Goal: Information Seeking & Learning: Learn about a topic

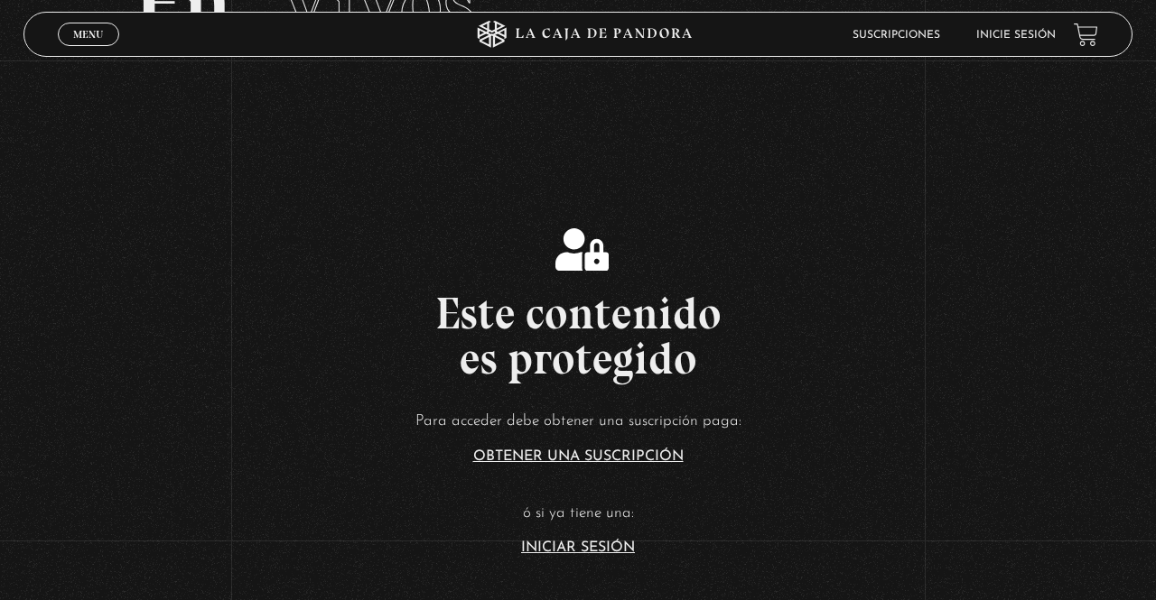
scroll to position [149, 0]
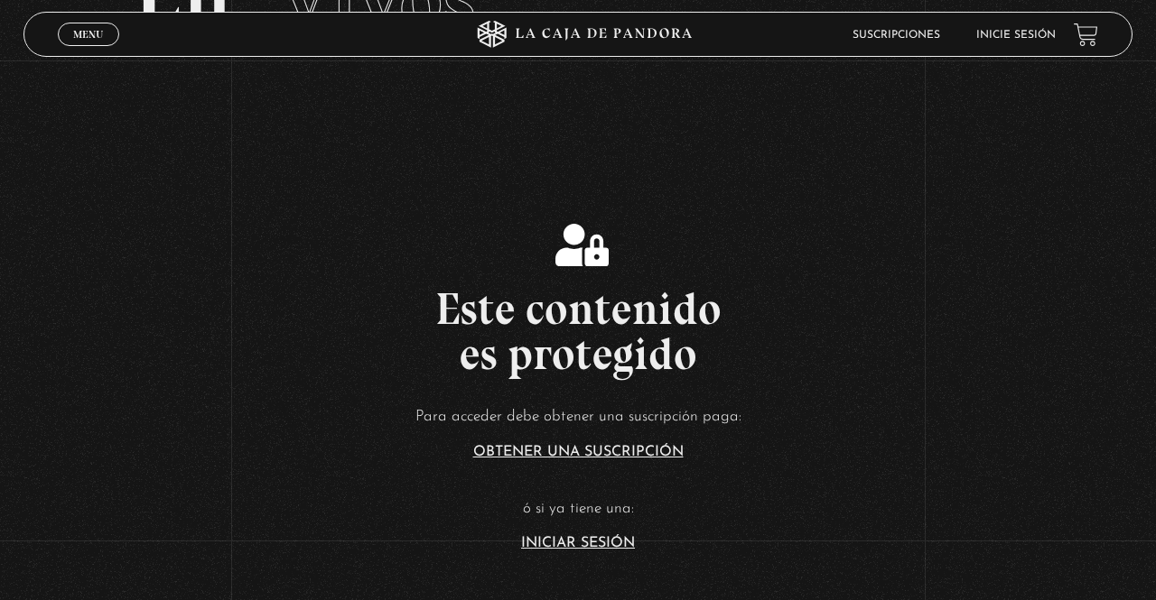
click at [525, 551] on link "Iniciar Sesión" at bounding box center [578, 543] width 114 height 14
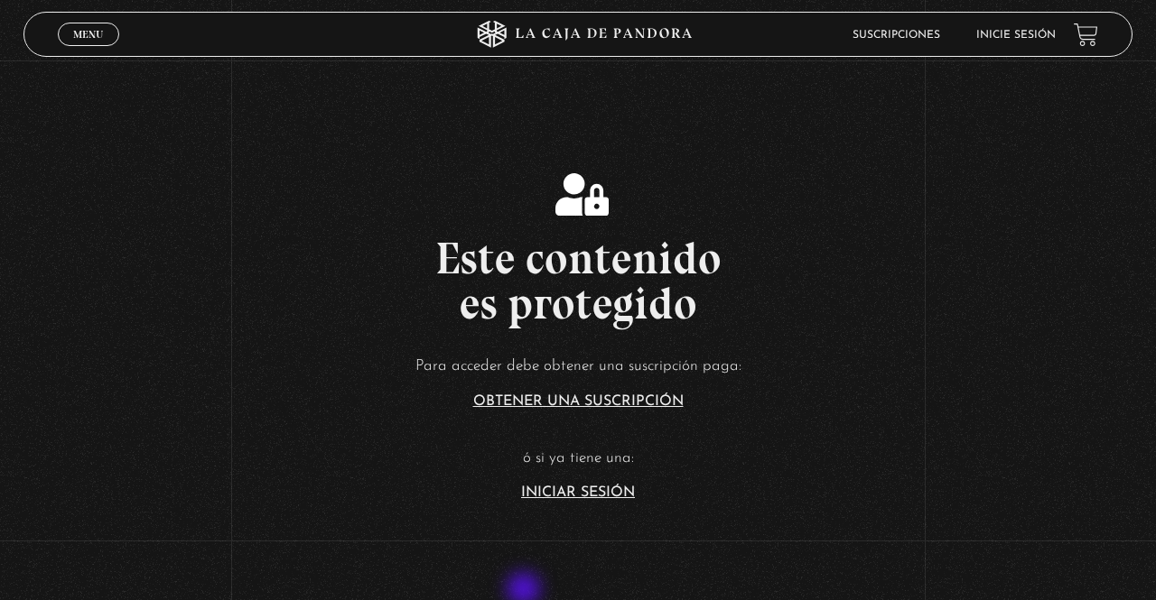
scroll to position [221, 0]
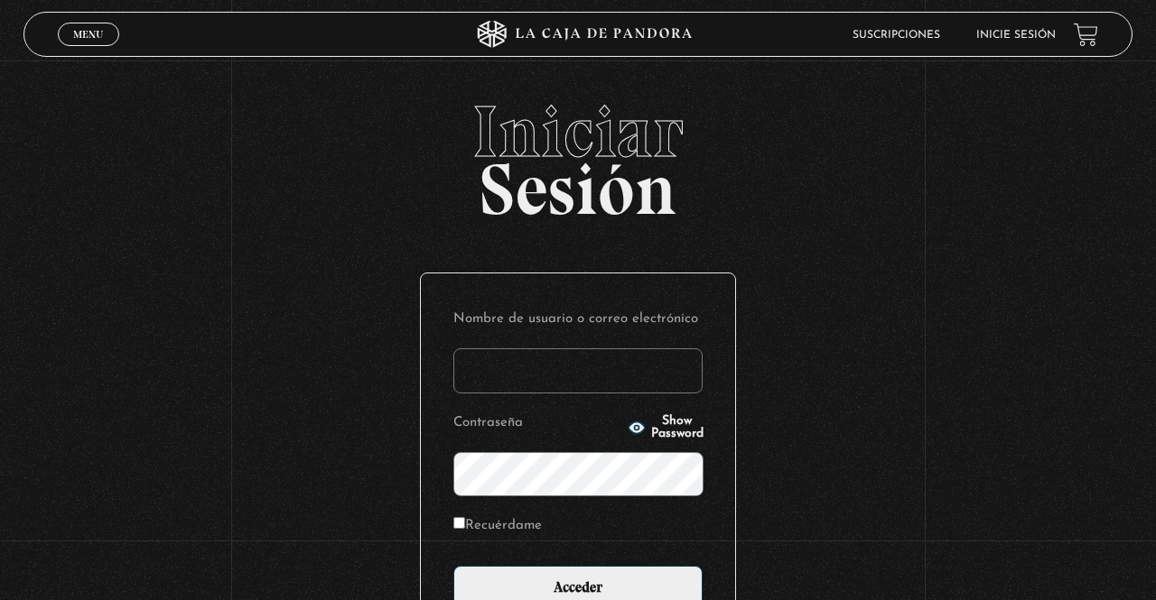
click at [559, 374] on input "Nombre de usuario o correo electrónico" at bounding box center [577, 370] width 249 height 45
type input "YoliG"
click at [453, 566] on input "Acceder" at bounding box center [577, 588] width 249 height 45
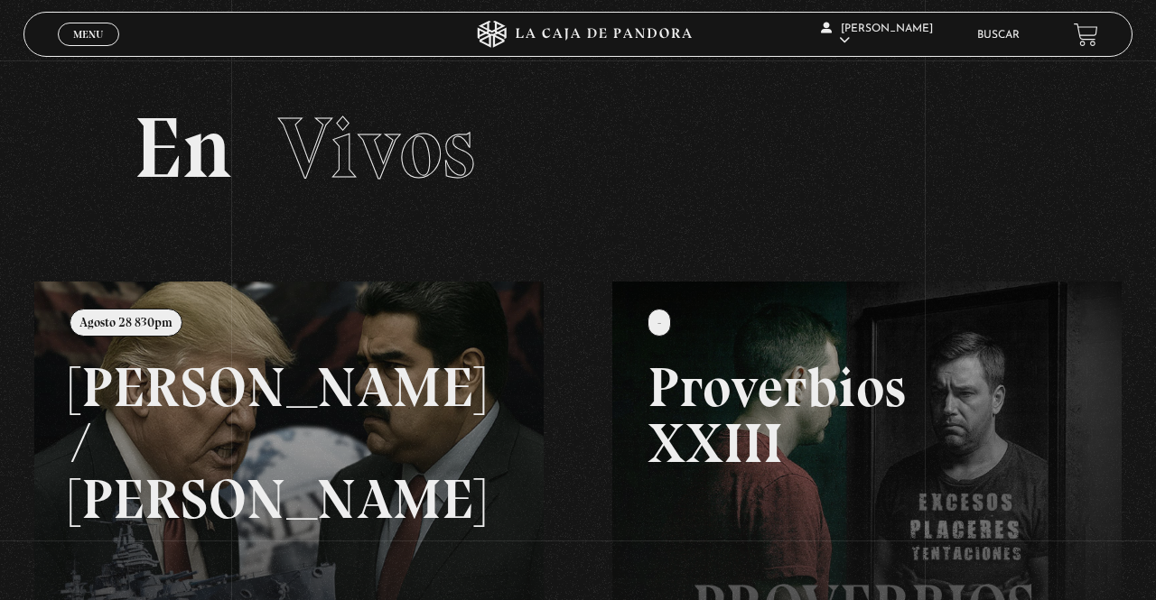
click at [227, 432] on link at bounding box center [612, 582] width 1156 height 600
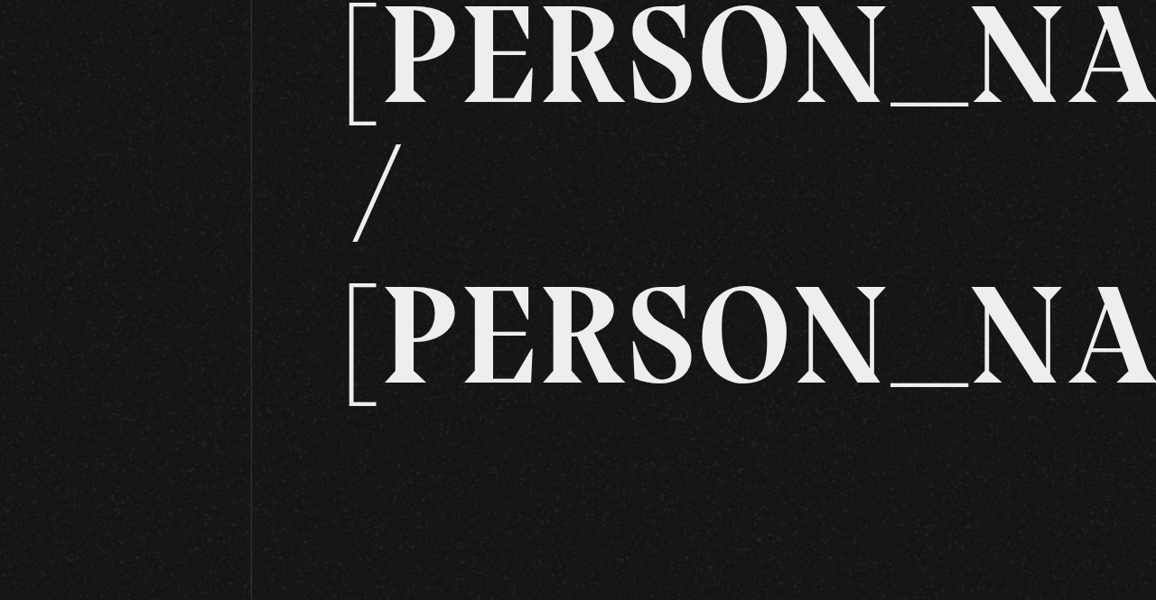
scroll to position [79, 0]
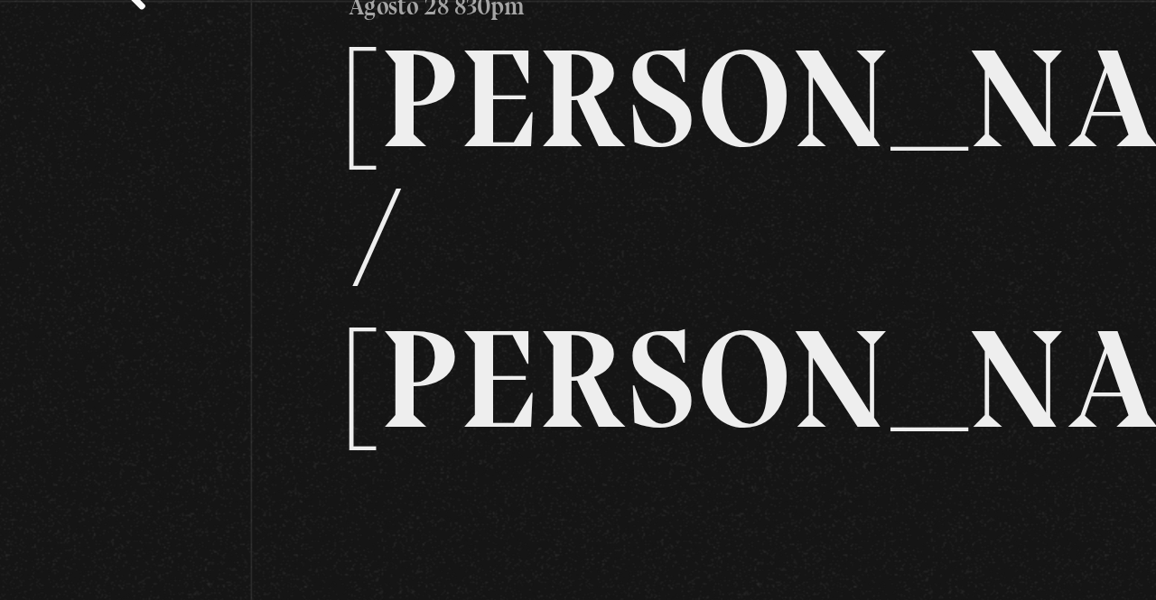
click at [430, 150] on h2 "Trump / Maduro" at bounding box center [578, 202] width 577 height 249
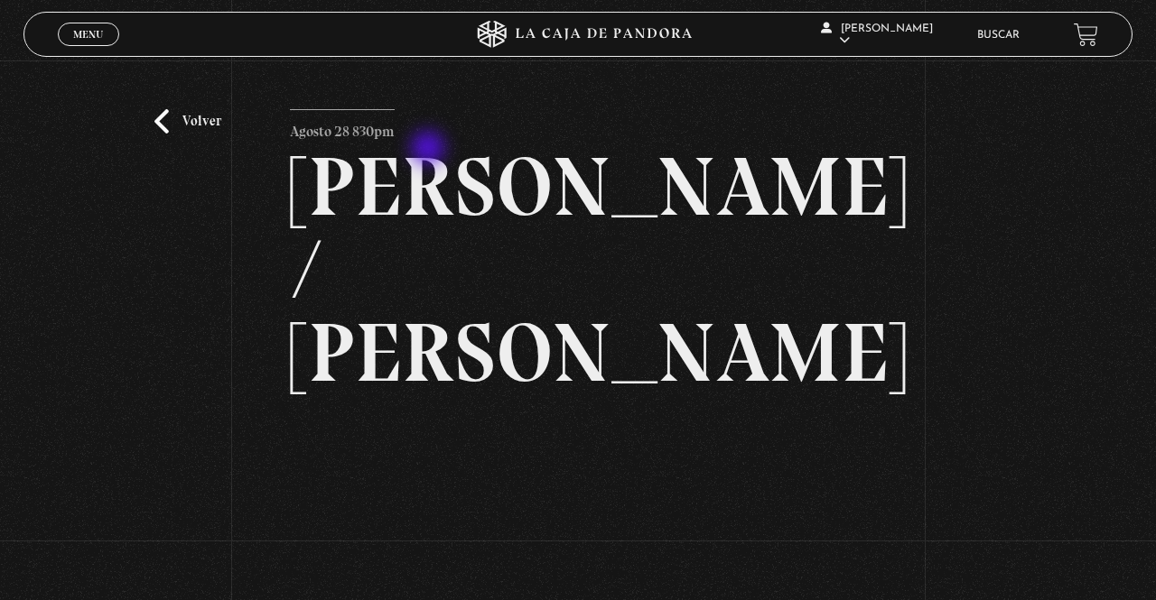
scroll to position [0, 0]
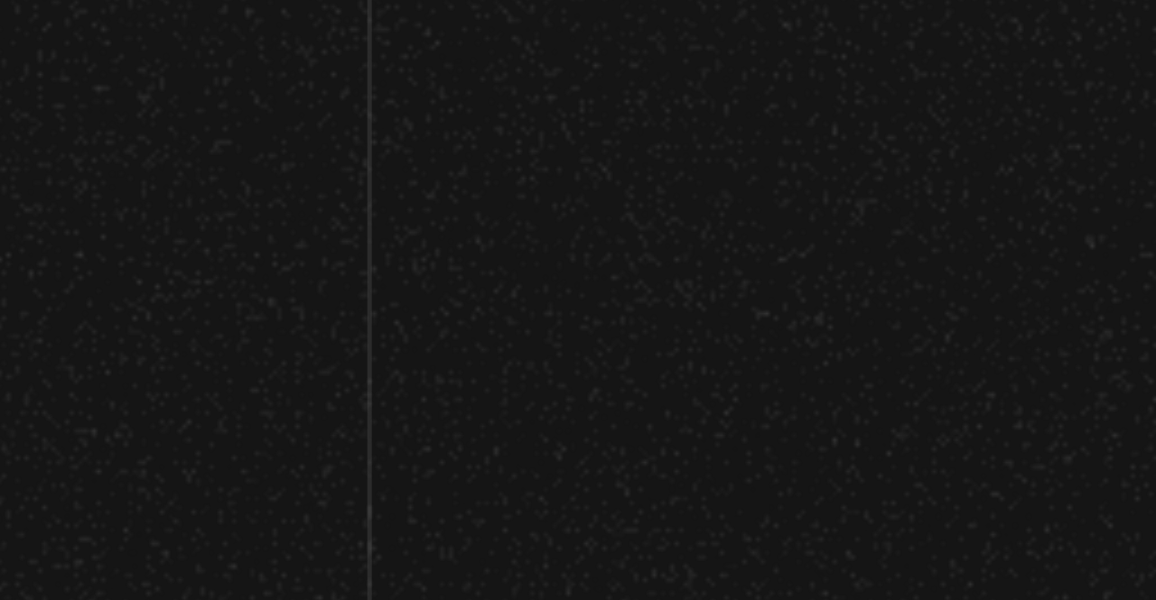
click at [851, 454] on iframe at bounding box center [578, 594] width 577 height 324
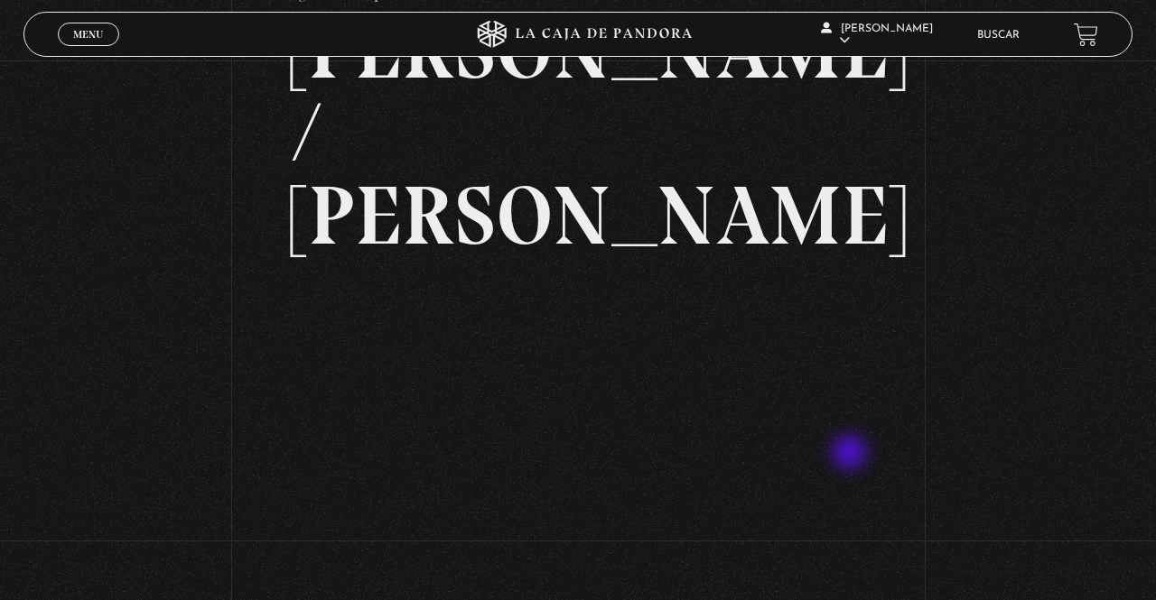
scroll to position [184, 0]
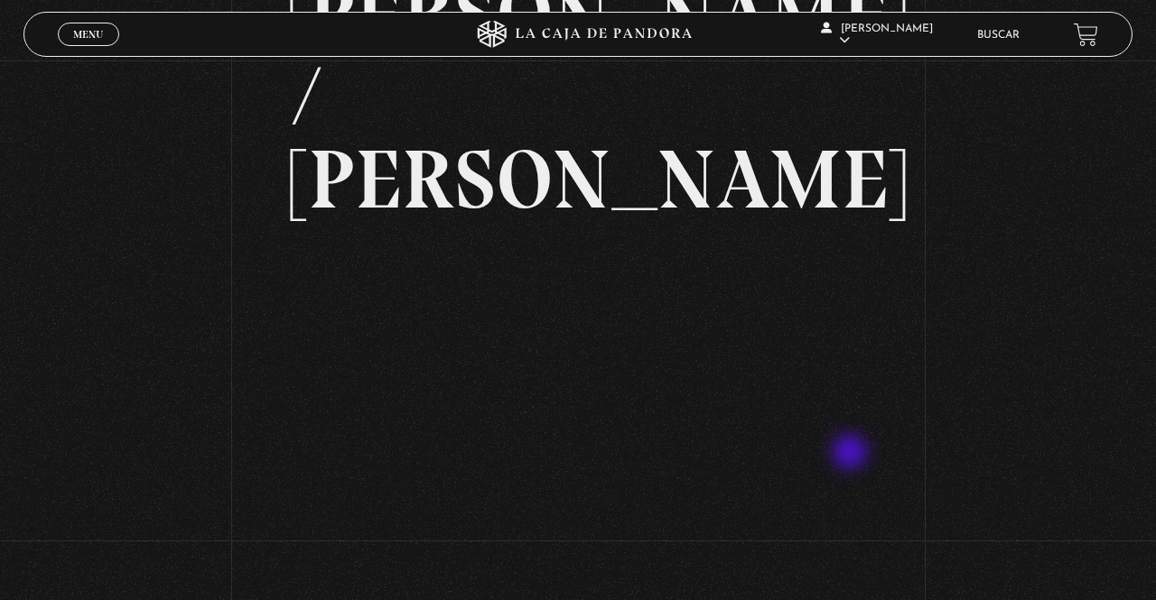
click at [77, 26] on link "Menu Cerrar" at bounding box center [88, 34] width 61 height 23
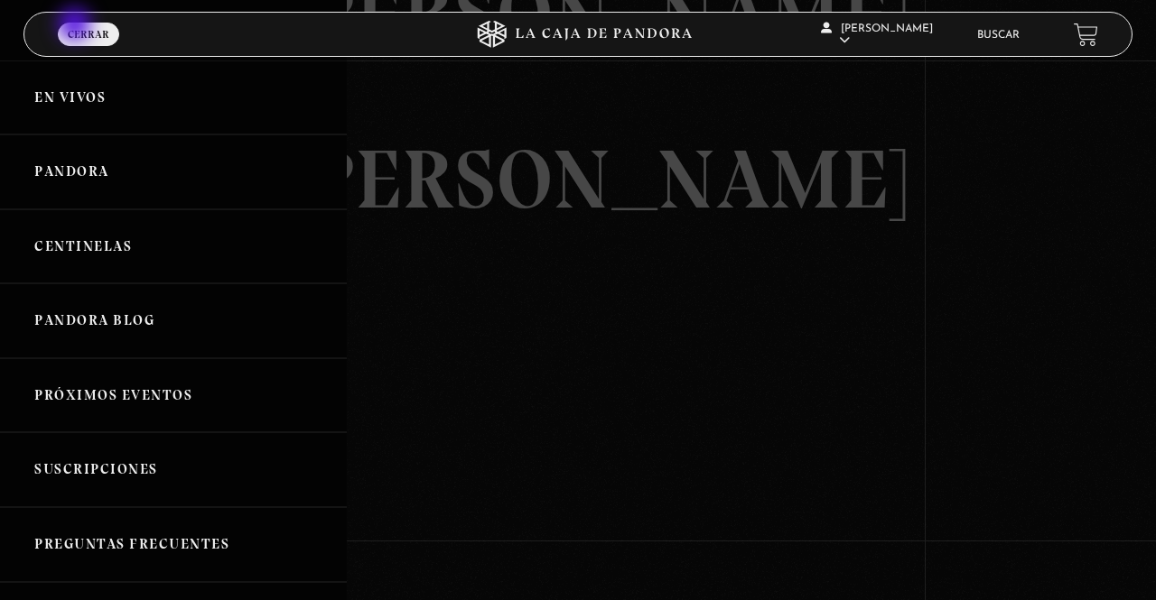
click at [58, 229] on link "Centinelas" at bounding box center [173, 246] width 347 height 75
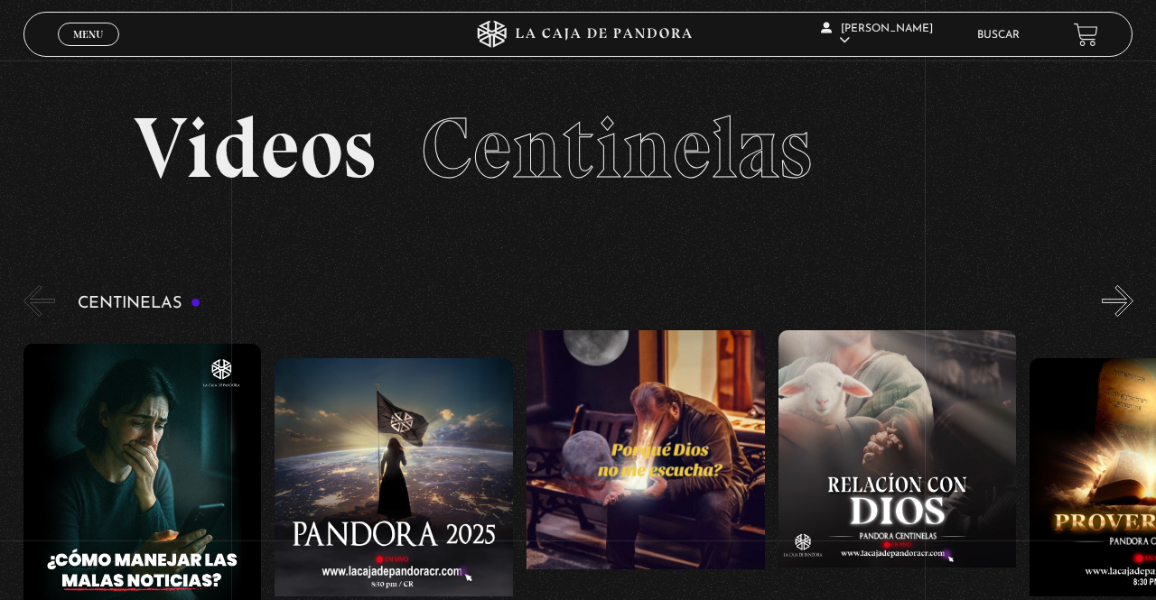
click at [1011, 40] on link "Buscar" at bounding box center [998, 35] width 42 height 11
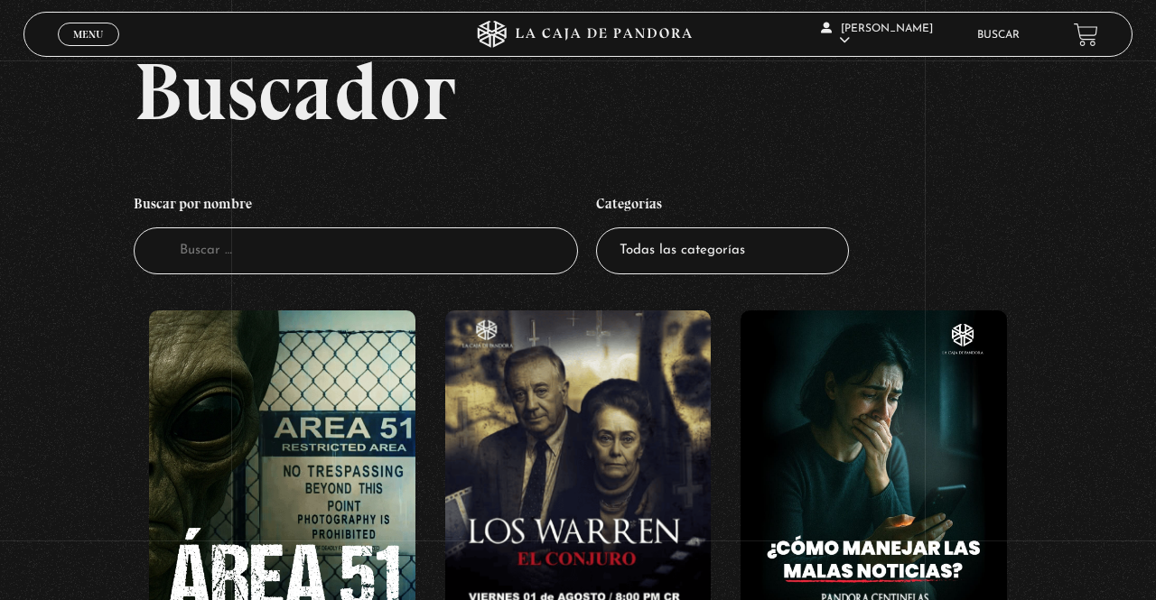
scroll to position [71, 0]
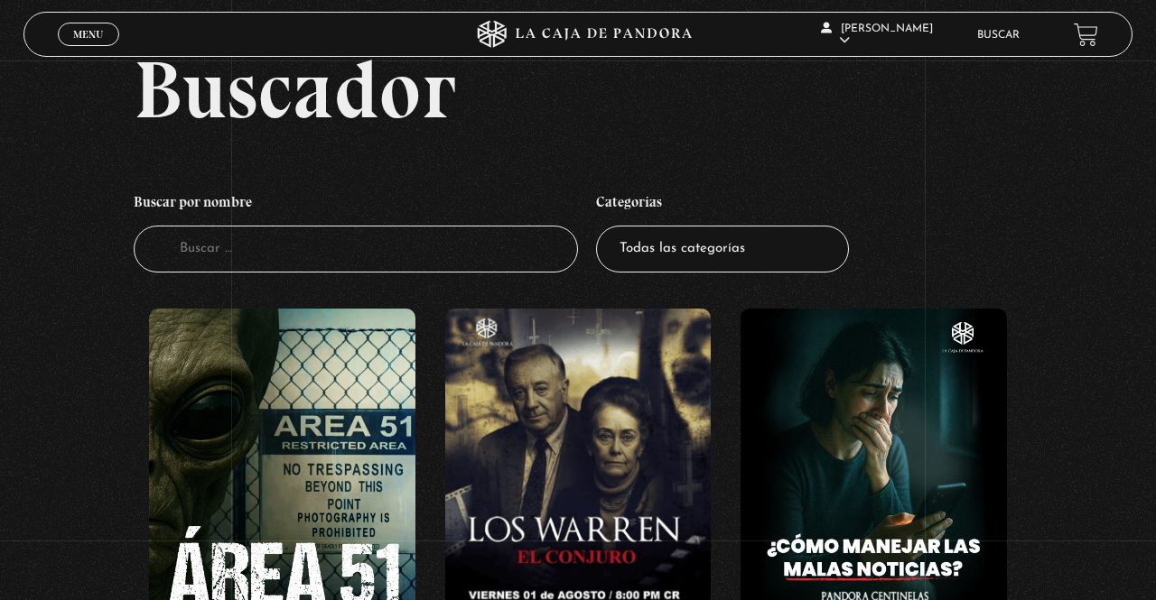
click at [203, 262] on input "Buscador" at bounding box center [356, 250] width 444 height 48
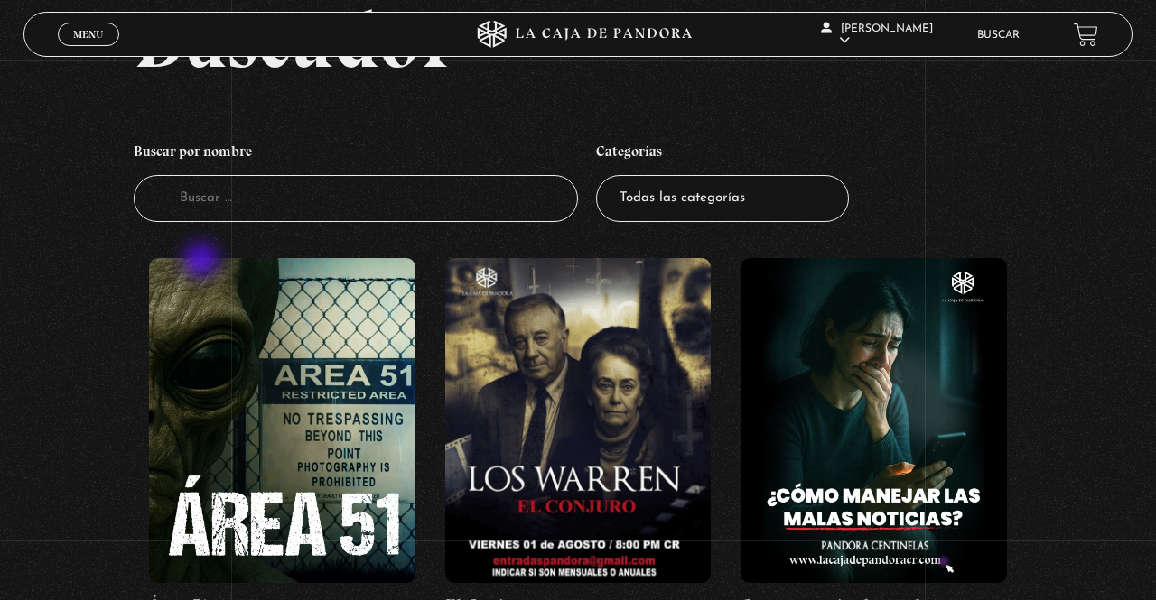
scroll to position [158, 0]
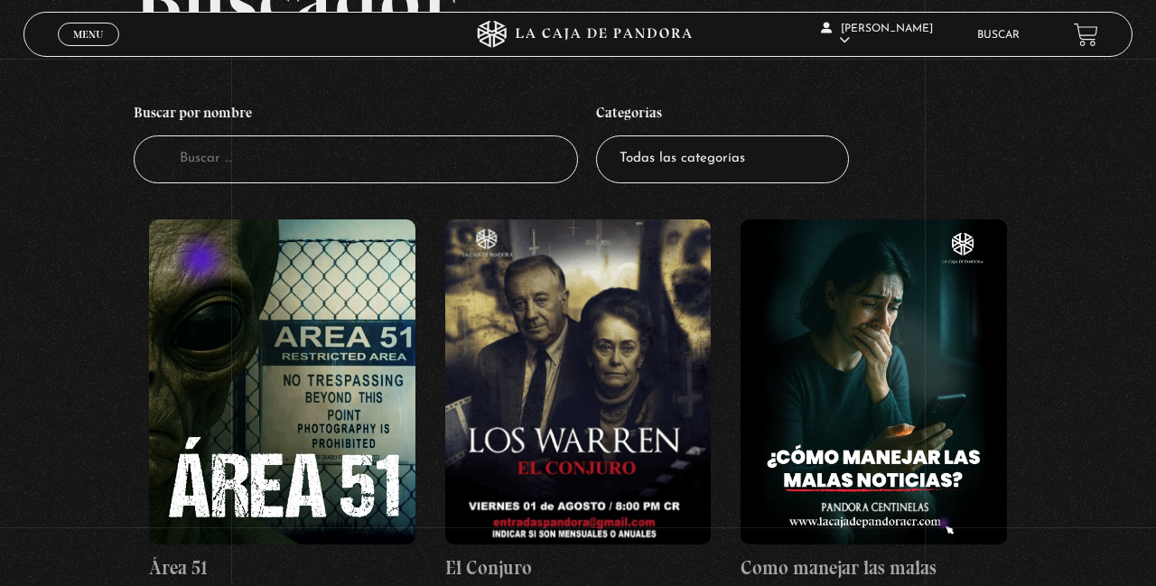
type input "H"
type input "Conj"
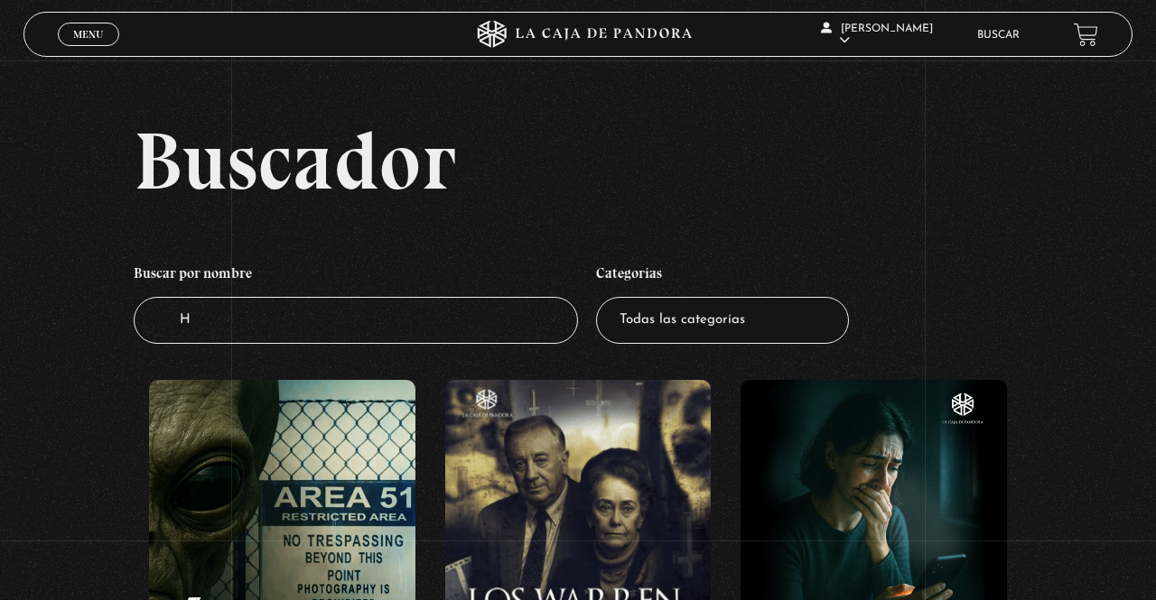
click at [497, 345] on input "H" at bounding box center [356, 321] width 444 height 48
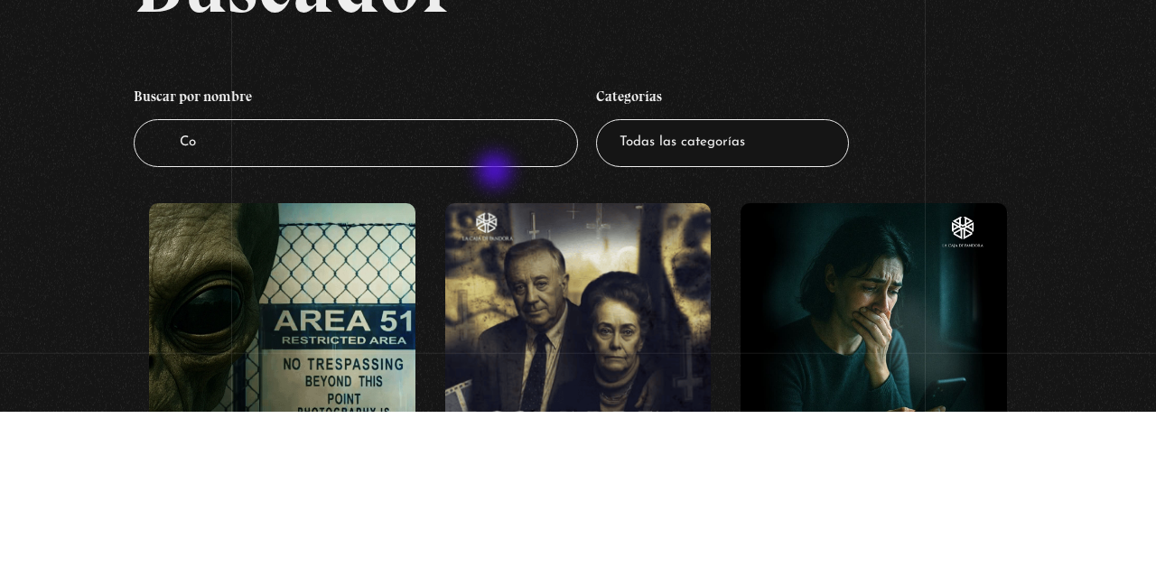
type input "Con"
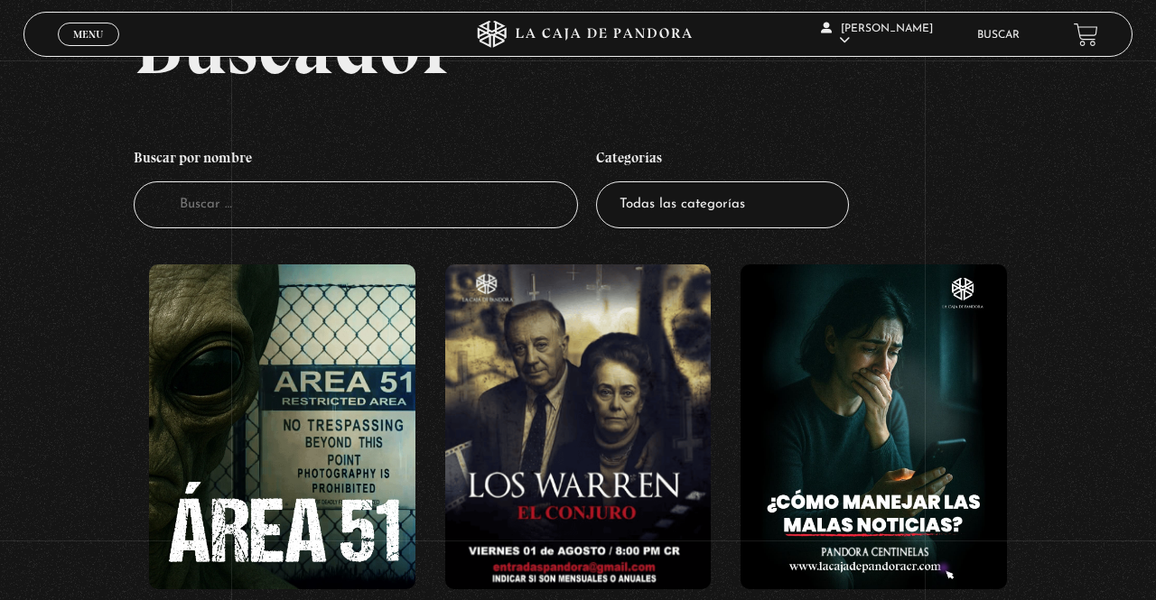
click at [200, 229] on input "Buscador" at bounding box center [356, 205] width 444 height 48
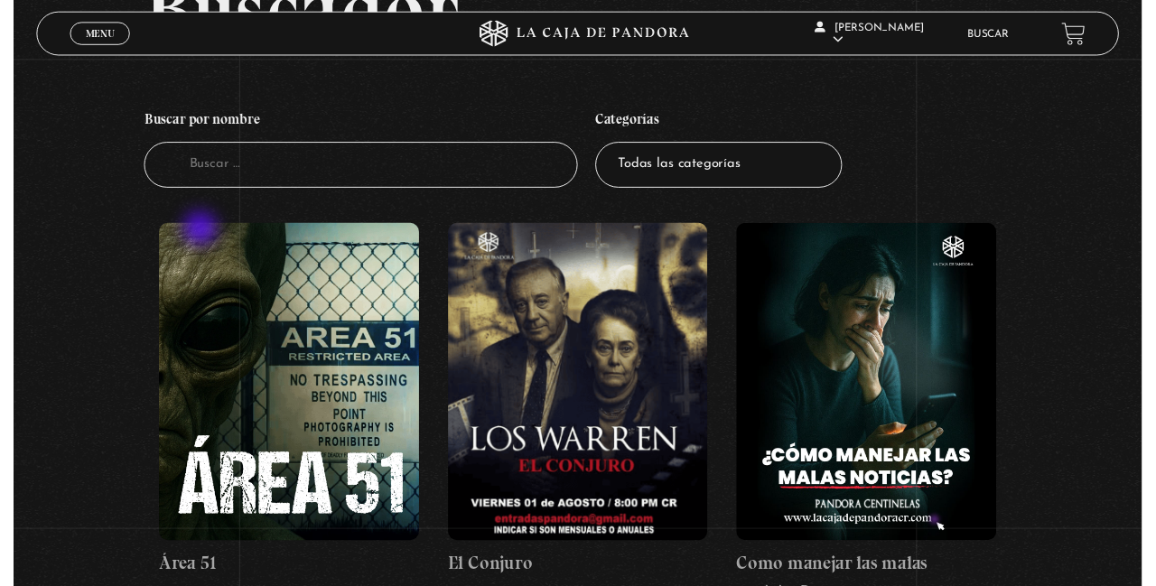
scroll to position [188, 0]
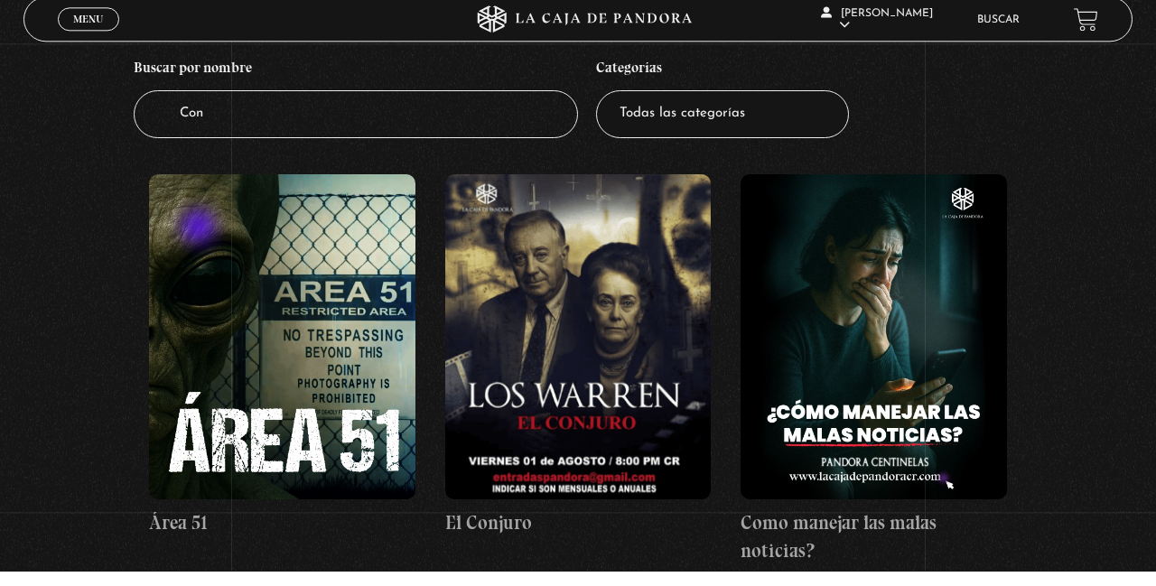
type input "Conj"
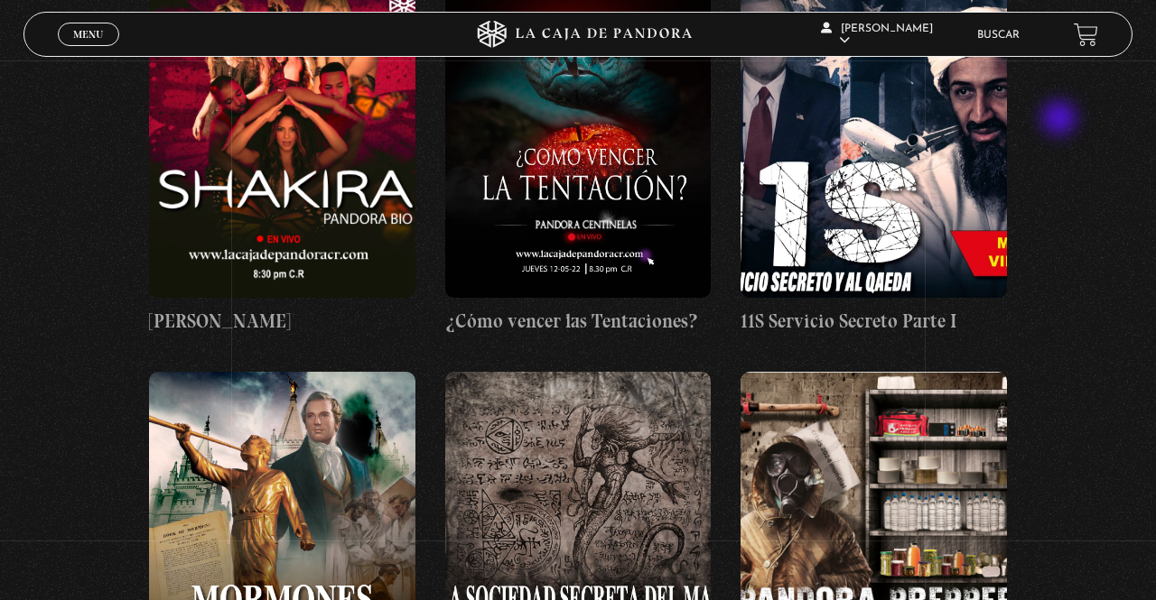
scroll to position [17458, 0]
click at [316, 373] on figure at bounding box center [282, 535] width 266 height 325
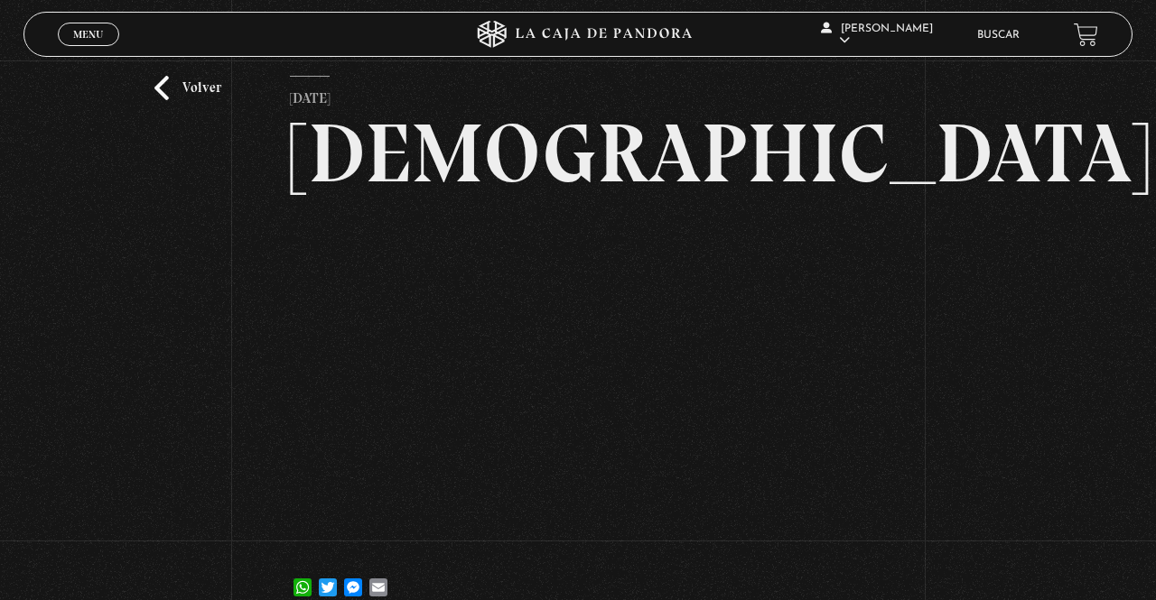
scroll to position [55, 0]
